Goal: Task Accomplishment & Management: Manage account settings

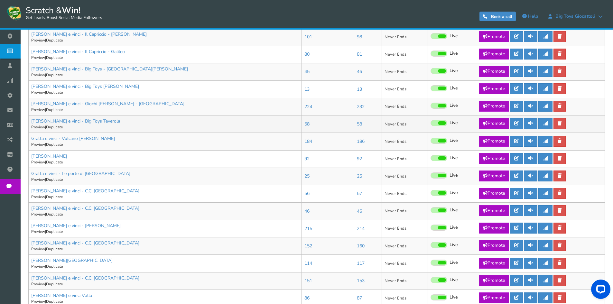
scroll to position [225, 0]
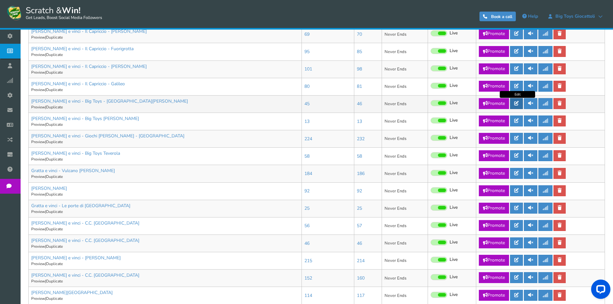
click at [519, 101] on icon at bounding box center [516, 103] width 5 height 5
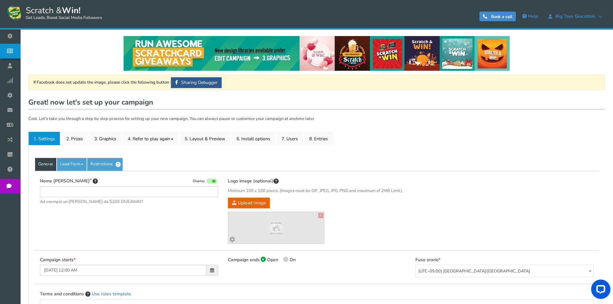
type input "[PERSON_NAME] e vinci - Big Toys - [GEOGRAPHIC_DATA][PERSON_NAME]"
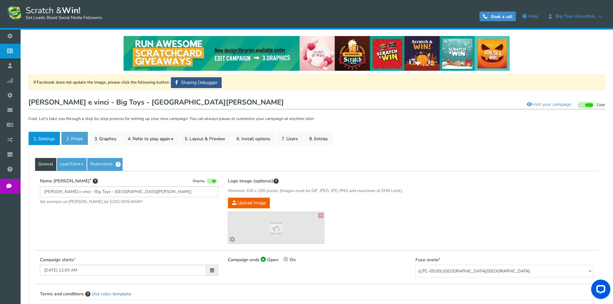
click at [78, 139] on link "2. Prizes" at bounding box center [74, 139] width 27 height 14
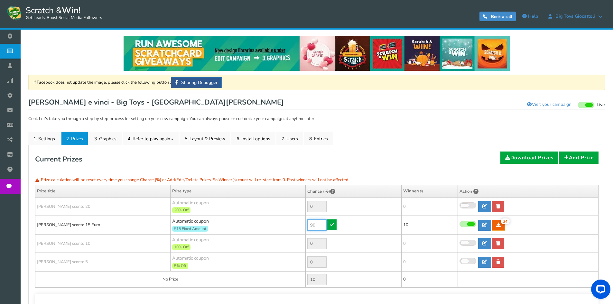
drag, startPoint x: 318, startPoint y: 226, endPoint x: 292, endPoint y: 223, distance: 26.9
click at [292, 223] on tr "Buono sconto 15 Euro Automatic coupon $15 Fixed Amount Min.order value: 0 90 34…" at bounding box center [316, 225] width 563 height 19
type input "30"
click at [332, 226] on icon at bounding box center [332, 224] width 4 height 5
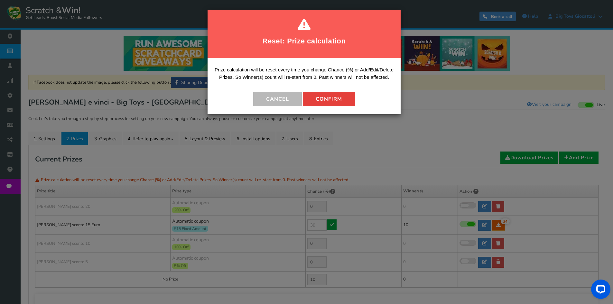
click at [325, 97] on button "Confirm" at bounding box center [329, 99] width 52 height 14
type input "70"
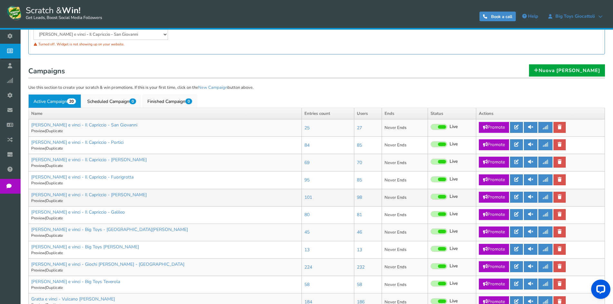
scroll to position [225, 0]
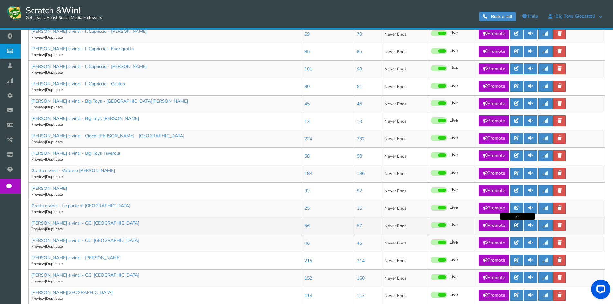
click at [522, 224] on link at bounding box center [516, 225] width 13 height 11
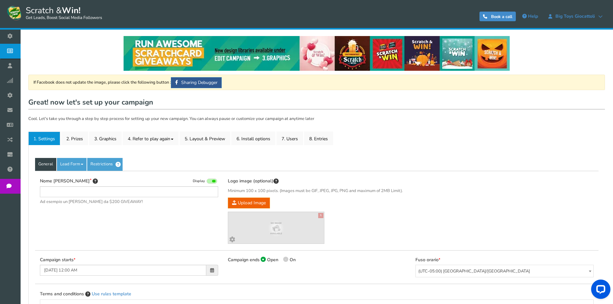
type input "[PERSON_NAME] e vinci - C.C. [GEOGRAPHIC_DATA]"
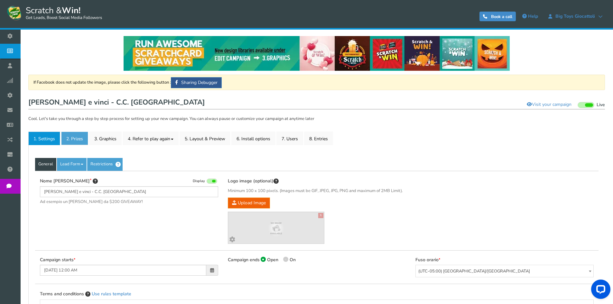
click at [81, 138] on link "2. Prizes" at bounding box center [74, 139] width 27 height 14
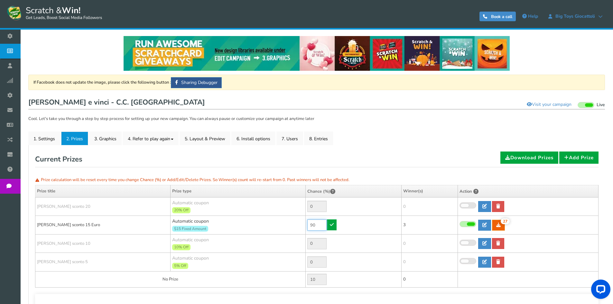
drag, startPoint x: 315, startPoint y: 225, endPoint x: 292, endPoint y: 221, distance: 23.5
click at [292, 221] on tr "Buono sconto 15 Euro Automatic coupon $15 Fixed Amount Min.order value: 0 90 27…" at bounding box center [316, 225] width 563 height 19
type input "60"
click at [333, 226] on icon at bounding box center [332, 224] width 4 height 5
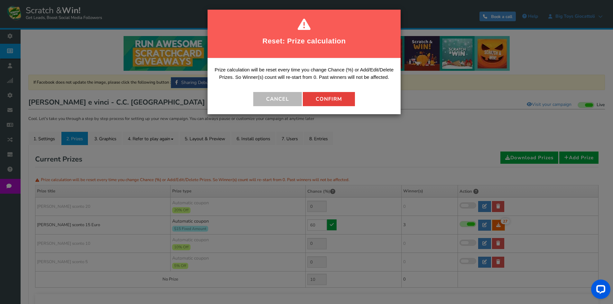
click at [327, 102] on button "Confirm" at bounding box center [329, 99] width 52 height 14
type input "40"
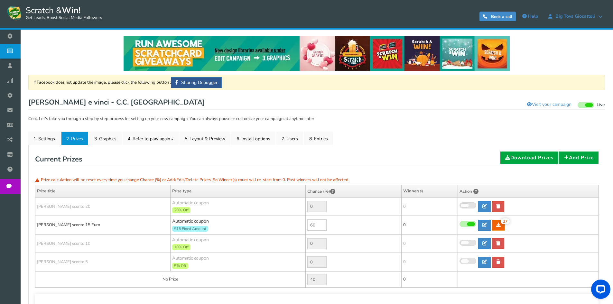
click at [0, 7] on header "Scratch & Win! Get Leads, Boost Social Media Followers 0 WARNING Book a call He…" at bounding box center [306, 15] width 613 height 30
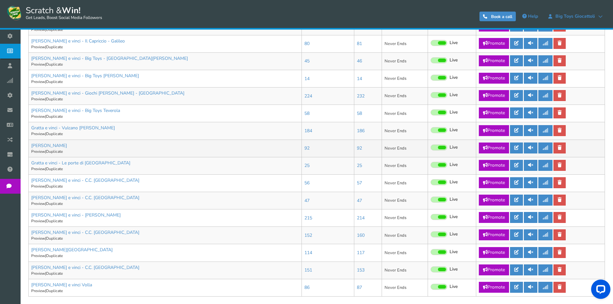
scroll to position [180, 0]
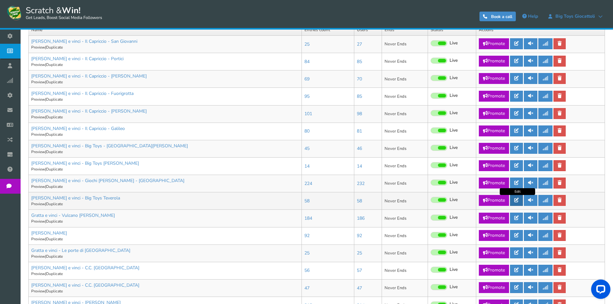
click at [520, 202] on link at bounding box center [516, 200] width 13 height 11
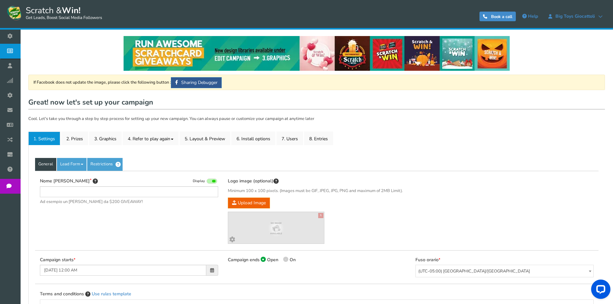
type input "[PERSON_NAME] e vinci - Big Toys Teverola"
click at [73, 140] on link "2. Prizes" at bounding box center [74, 139] width 27 height 14
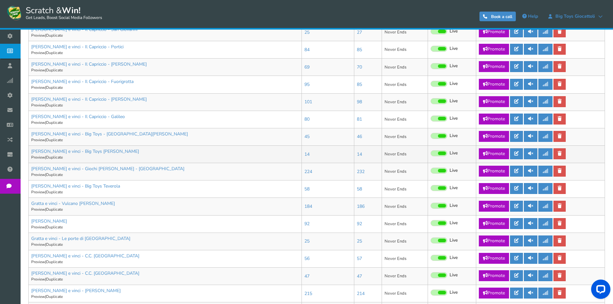
scroll to position [193, 0]
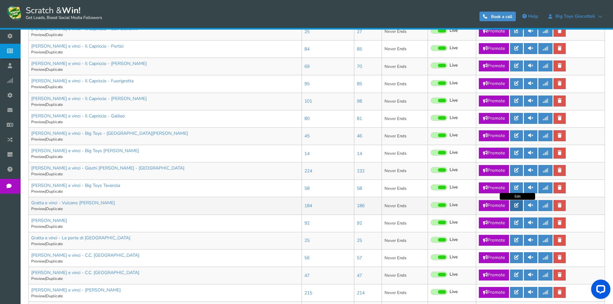
click at [520, 202] on link at bounding box center [516, 205] width 13 height 11
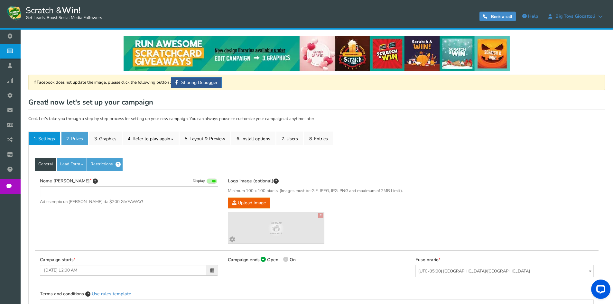
type input "Gratta e vinci - Vulcano [PERSON_NAME]"
click at [69, 139] on link "2. Prizes" at bounding box center [74, 139] width 27 height 14
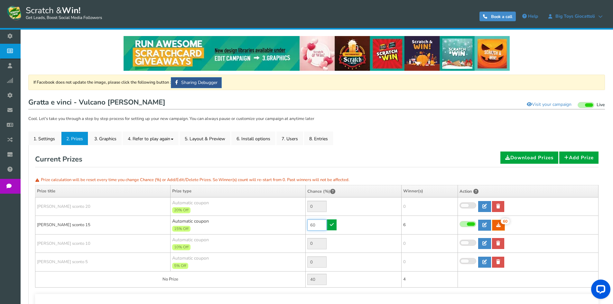
drag, startPoint x: 319, startPoint y: 225, endPoint x: 285, endPoint y: 225, distance: 33.5
click at [285, 225] on tr "[PERSON_NAME] sconto 15 Automatic coupon 15% Off Min.order value: 0 60 60 60 6" at bounding box center [316, 225] width 563 height 19
drag, startPoint x: 320, startPoint y: 225, endPoint x: 285, endPoint y: 221, distance: 35.6
click at [285, 221] on tr "[PERSON_NAME] sconto 15 Automatic coupon 15% Off Min.order value: 0 30 60 60 6" at bounding box center [316, 225] width 563 height 19
type input "30"
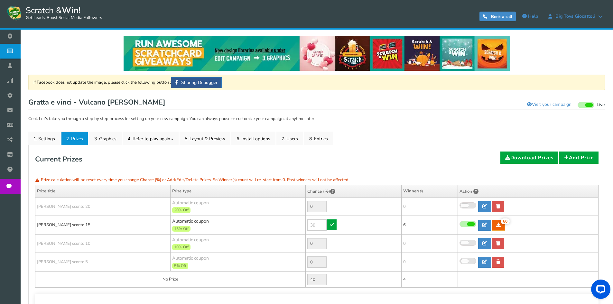
click at [387, 146] on div "General Lead Form Labels Fields setup Restrictions Allow users to play again af…" at bounding box center [316, 247] width 576 height 205
click at [331, 224] on icon at bounding box center [332, 224] width 4 height 5
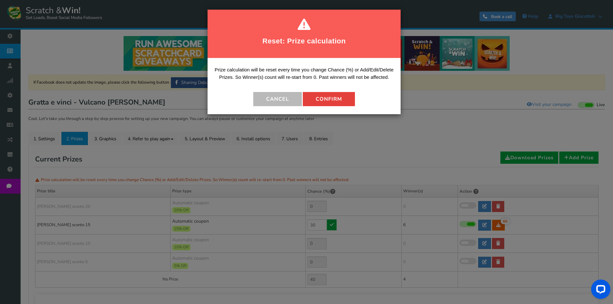
click at [336, 99] on button "Confirm" at bounding box center [329, 99] width 52 height 14
type input "70"
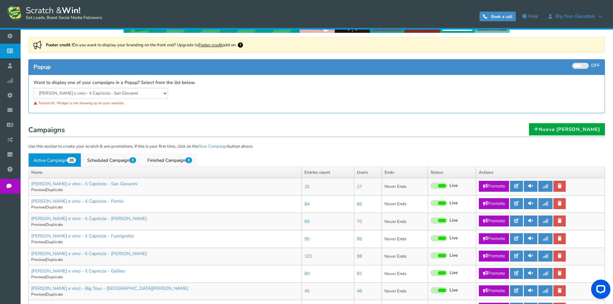
scroll to position [64, 0]
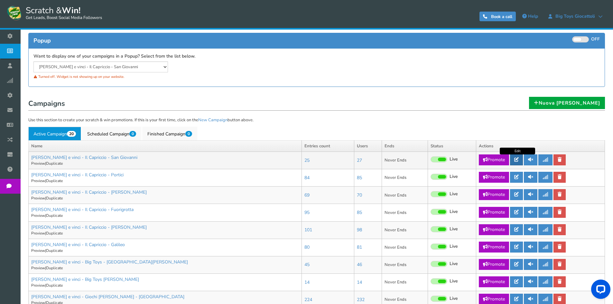
click at [519, 159] on icon at bounding box center [516, 159] width 5 height 5
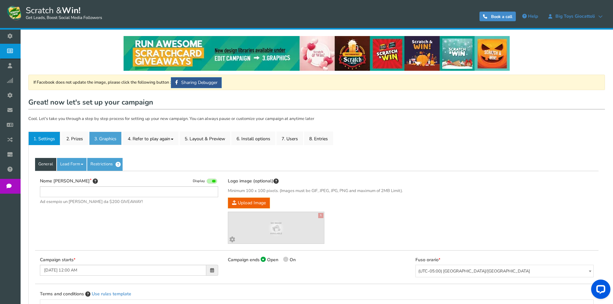
type input "[PERSON_NAME] e vinci - Il Capriccio - San Giovanni"
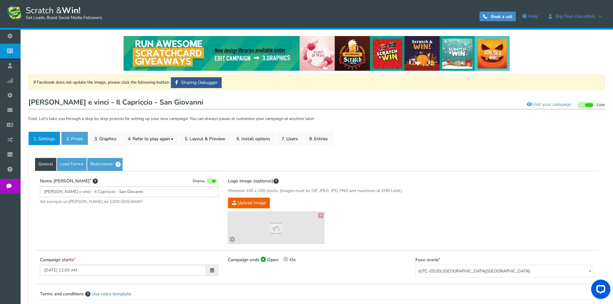
click at [78, 135] on link "2. Prizes" at bounding box center [74, 139] width 27 height 14
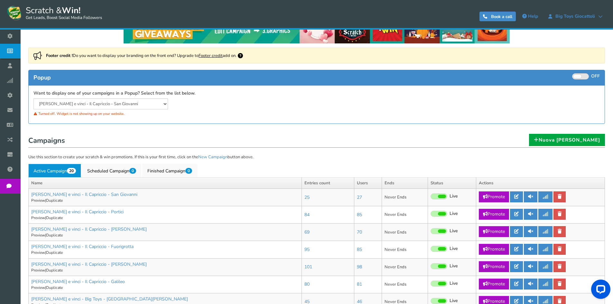
scroll to position [64, 0]
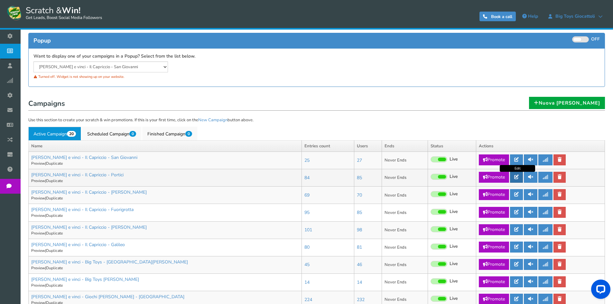
click at [516, 180] on link at bounding box center [516, 177] width 13 height 11
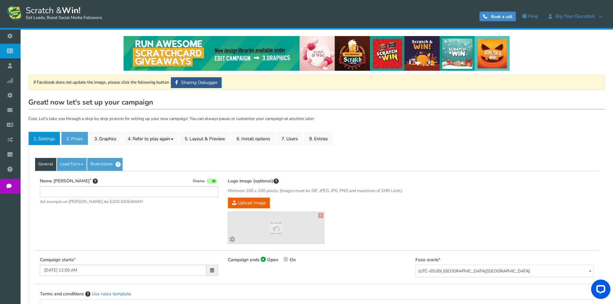
type input "[PERSON_NAME] e vinci - Il Capriccio - Portici"
click at [76, 135] on link "2. Prizes" at bounding box center [74, 139] width 27 height 14
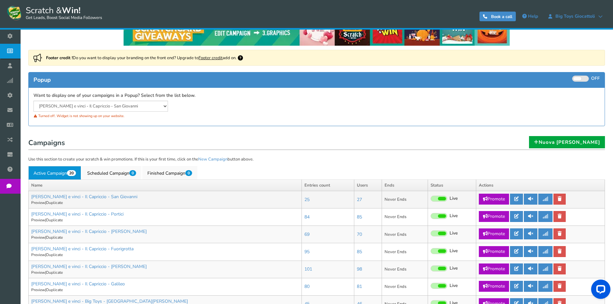
scroll to position [64, 0]
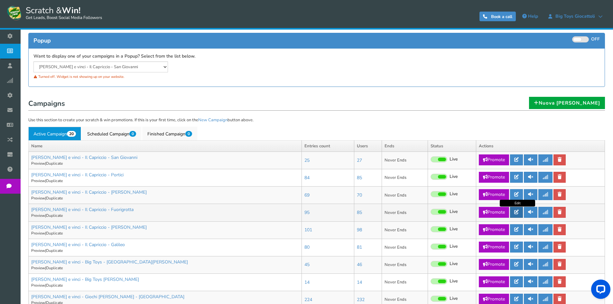
click at [516, 211] on icon at bounding box center [516, 212] width 5 height 5
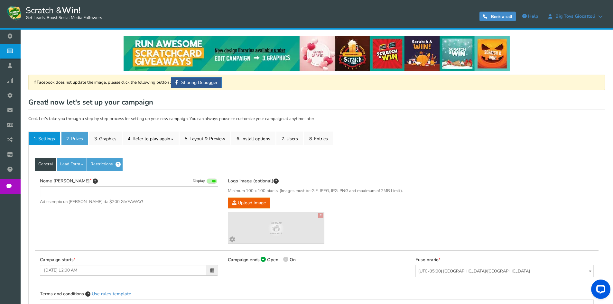
type input "[PERSON_NAME] e vinci - Il Capriccio - Fuorigrotta"
click at [78, 143] on link "2. Prizes" at bounding box center [74, 139] width 27 height 14
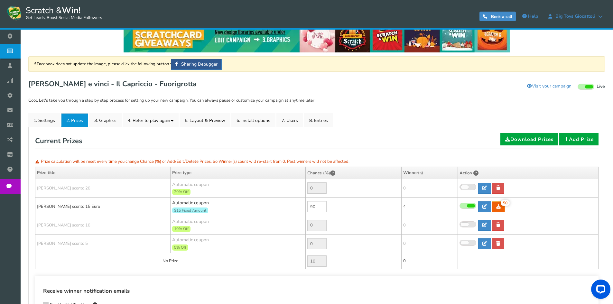
scroll to position [64, 0]
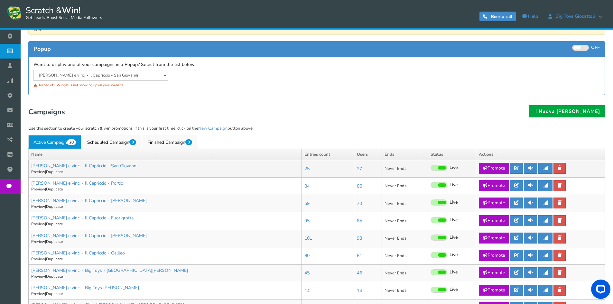
scroll to position [64, 0]
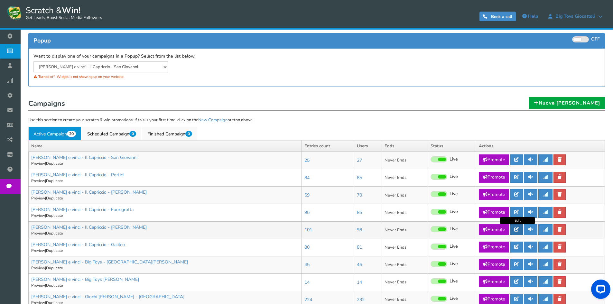
click at [518, 231] on icon at bounding box center [516, 229] width 5 height 5
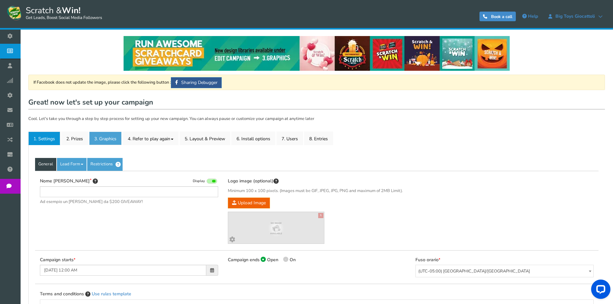
type input "[PERSON_NAME] e vinci - Il Capriccio - [PERSON_NAME]"
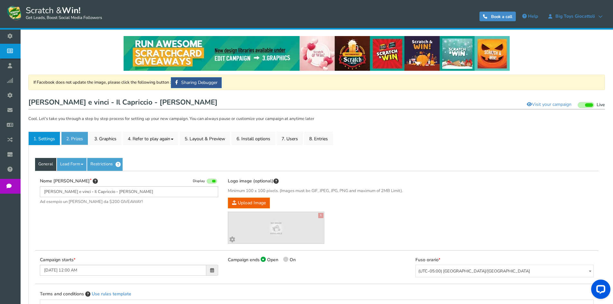
click at [77, 140] on link "2. Prizes" at bounding box center [74, 139] width 27 height 14
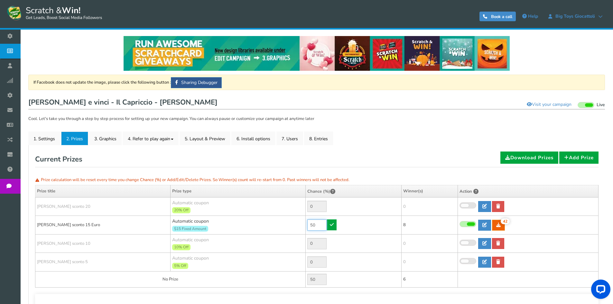
drag, startPoint x: 318, startPoint y: 225, endPoint x: 290, endPoint y: 225, distance: 28.0
click at [290, 225] on tr "[PERSON_NAME] sconto 15 Euro Automatic coupon $15 Fixed Amount Min.order value:…" at bounding box center [316, 225] width 563 height 19
type input "30"
click at [330, 225] on icon at bounding box center [332, 224] width 4 height 5
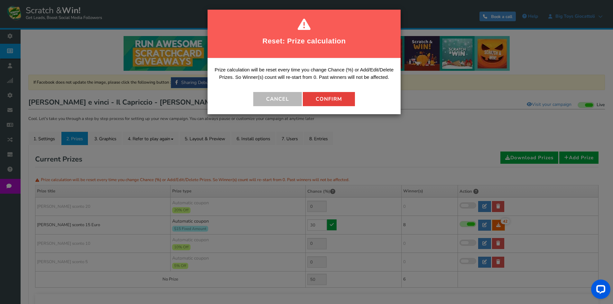
click at [319, 100] on button "Confirm" at bounding box center [329, 99] width 52 height 14
type input "70"
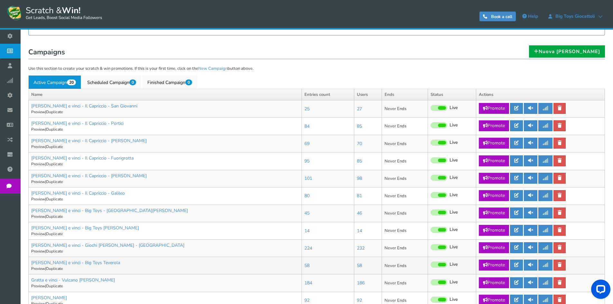
scroll to position [129, 0]
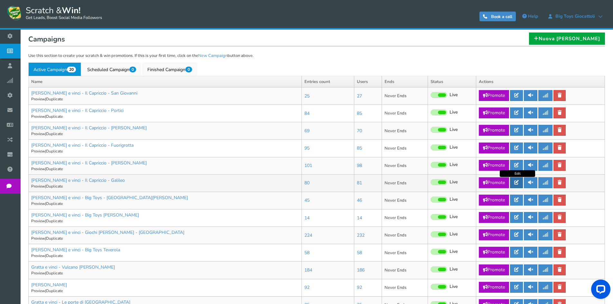
click at [517, 184] on icon at bounding box center [516, 182] width 5 height 5
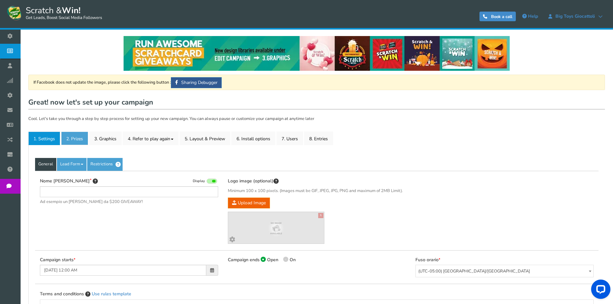
type input "[PERSON_NAME] e vinci - Il Capriccio - Galileo"
click at [70, 136] on link "2. Prizes" at bounding box center [74, 139] width 27 height 14
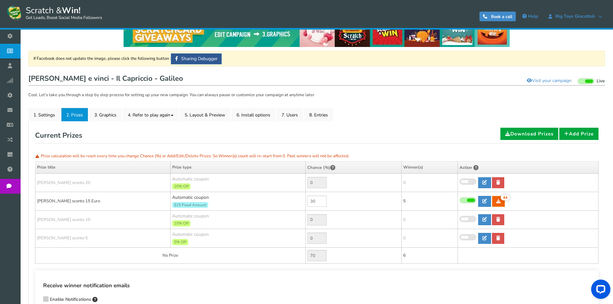
scroll to position [88, 0]
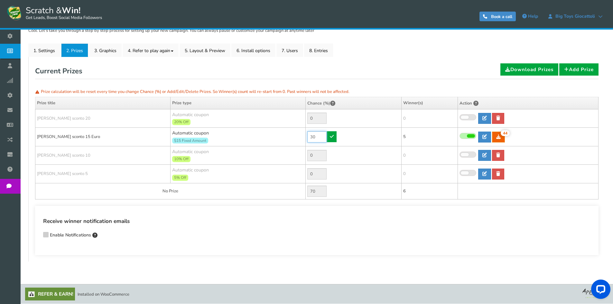
drag, startPoint x: 314, startPoint y: 137, endPoint x: 298, endPoint y: 137, distance: 16.1
click at [298, 137] on tr "[PERSON_NAME] sconto 15 Euro Automatic coupon $15 Fixed Amount Min.order value:…" at bounding box center [316, 137] width 563 height 19
click at [331, 138] on td "30" at bounding box center [354, 137] width 96 height 19
